Goal: Check status: Check status

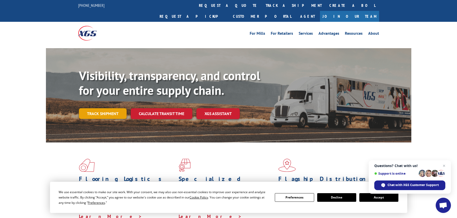
click at [106, 108] on link "Track shipment" at bounding box center [103, 113] width 48 height 11
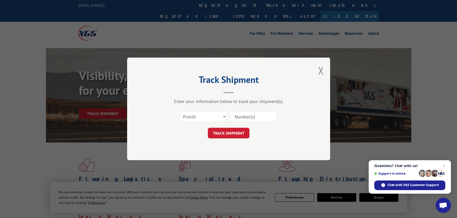
click at [262, 116] on input at bounding box center [253, 117] width 47 height 11
click at [235, 116] on input "9590" at bounding box center [253, 117] width 47 height 11
type input "15969590"
click at [232, 135] on button "TRACK SHIPMENT" at bounding box center [229, 133] width 42 height 11
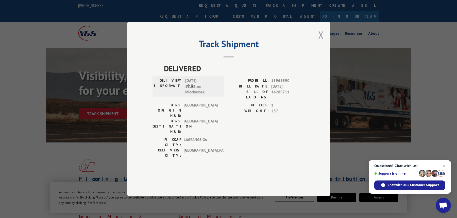
click at [319, 42] on button "Close modal" at bounding box center [321, 34] width 6 height 13
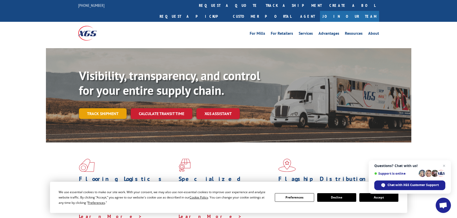
click at [118, 108] on link "Track shipment" at bounding box center [103, 113] width 48 height 11
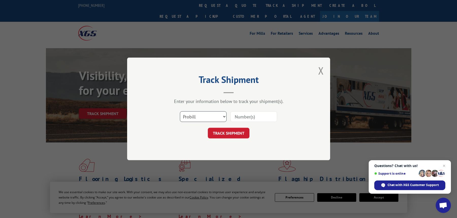
click at [219, 115] on select "Select category... Probill BOL PO" at bounding box center [203, 117] width 47 height 11
select select "bol"
click at [180, 112] on select "Select category... Probill BOL PO" at bounding box center [203, 117] width 47 height 11
drag, startPoint x: 252, startPoint y: 115, endPoint x: 253, endPoint y: 112, distance: 3.4
click at [252, 115] on input at bounding box center [253, 117] width 47 height 11
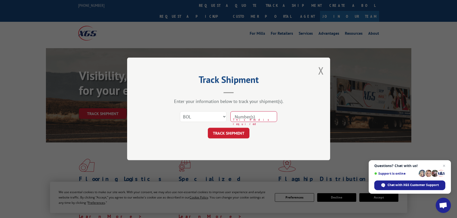
click at [260, 116] on input at bounding box center [253, 117] width 47 height 11
paste input "6100052911"
type input "6100052911"
click at [231, 132] on button "TRACK SHIPMENT" at bounding box center [229, 133] width 42 height 11
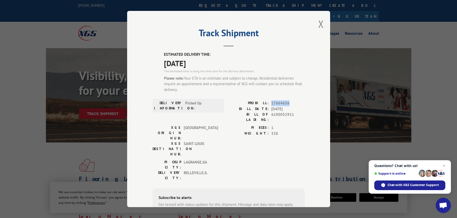
drag, startPoint x: 287, startPoint y: 102, endPoint x: 269, endPoint y: 102, distance: 18.8
click at [269, 102] on div "PROBILL: 17664656" at bounding box center [266, 103] width 76 height 6
copy span "17664656"
click at [318, 27] on button "Close modal" at bounding box center [321, 23] width 6 height 13
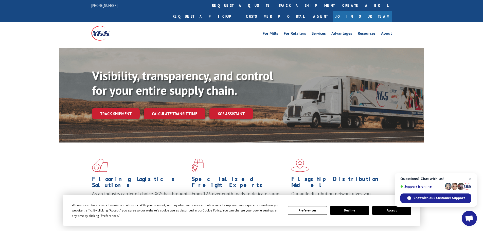
drag, startPoint x: 228, startPoint y: 5, endPoint x: 224, endPoint y: 6, distance: 3.7
click at [275, 6] on link "track a shipment" at bounding box center [307, 5] width 64 height 11
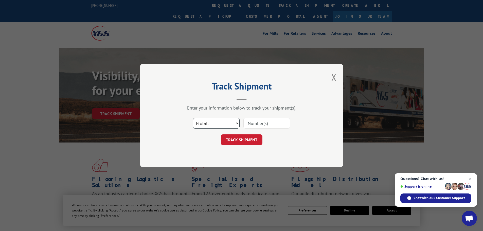
click at [236, 123] on select "Select category... Probill BOL PO" at bounding box center [216, 123] width 47 height 11
select select "bol"
click at [193, 118] on select "Select category... Probill BOL PO" at bounding box center [216, 123] width 47 height 11
click at [268, 124] on input at bounding box center [266, 123] width 47 height 11
type input "6100052722"
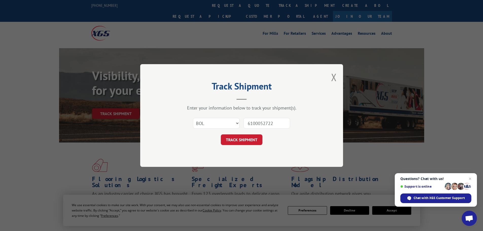
click at [250, 142] on button "TRACK SHIPMENT" at bounding box center [242, 139] width 42 height 11
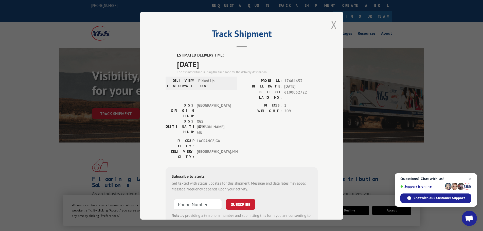
click at [332, 24] on button "Close modal" at bounding box center [334, 24] width 6 height 13
